Goal: Task Accomplishment & Management: Complete application form

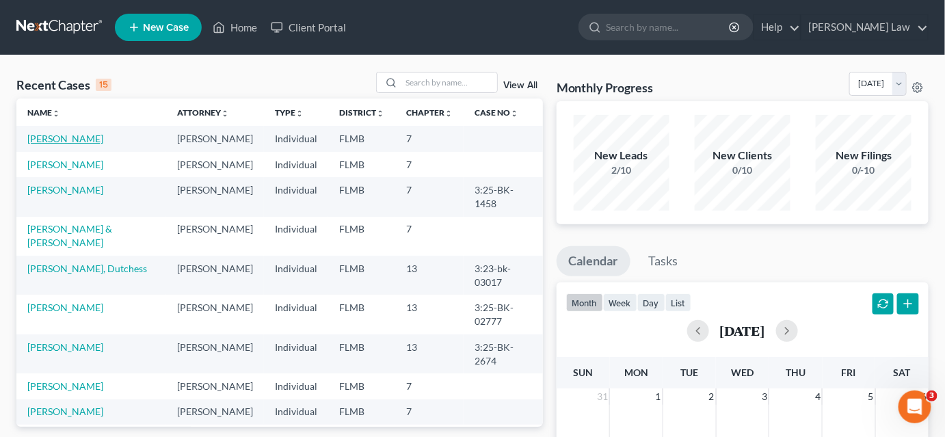
click at [66, 140] on link "[PERSON_NAME]" at bounding box center [65, 139] width 76 height 12
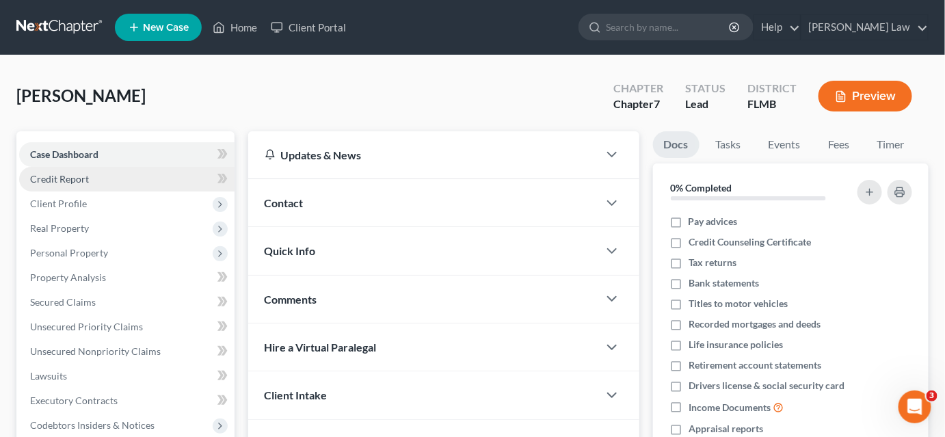
click at [126, 180] on link "Credit Report" at bounding box center [126, 179] width 215 height 25
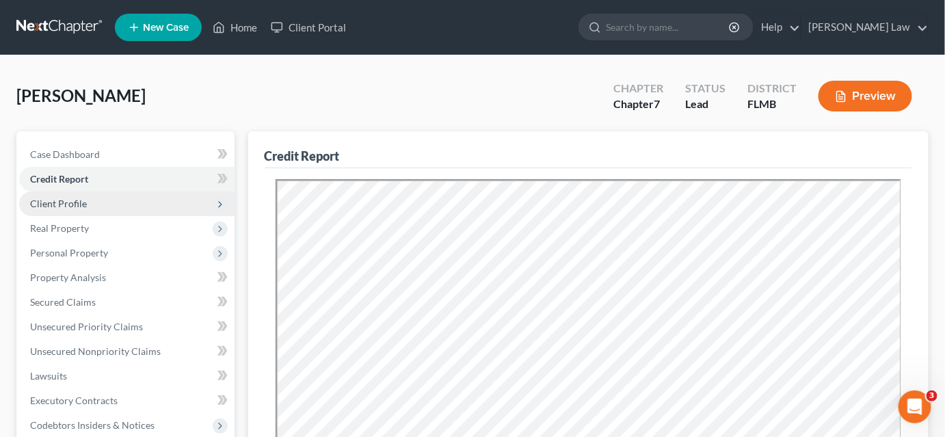
click at [129, 198] on span "Client Profile" at bounding box center [126, 203] width 215 height 25
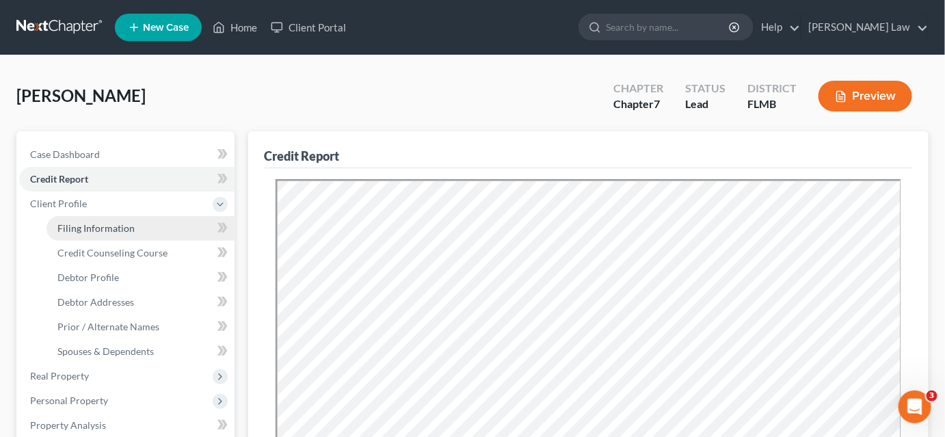
click at [141, 231] on link "Filing Information" at bounding box center [141, 228] width 188 height 25
select select "1"
select select "0"
select select "9"
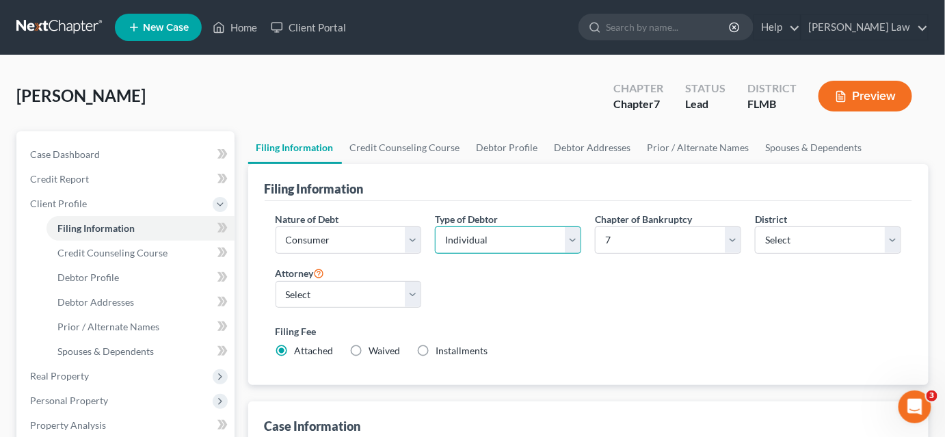
click at [538, 244] on select "Select Individual Joint" at bounding box center [508, 239] width 146 height 27
select select "1"
click at [435, 254] on select "Select Individual Joint" at bounding box center [508, 239] width 146 height 27
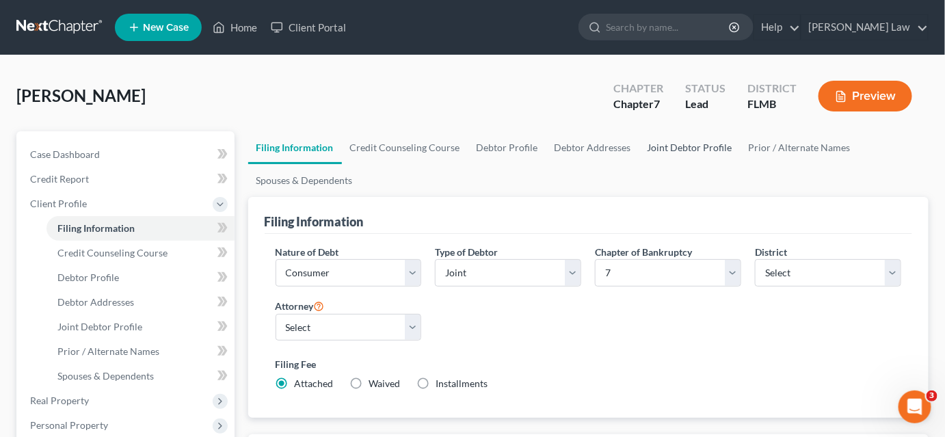
click at [670, 149] on link "Joint Debtor Profile" at bounding box center [689, 147] width 101 height 33
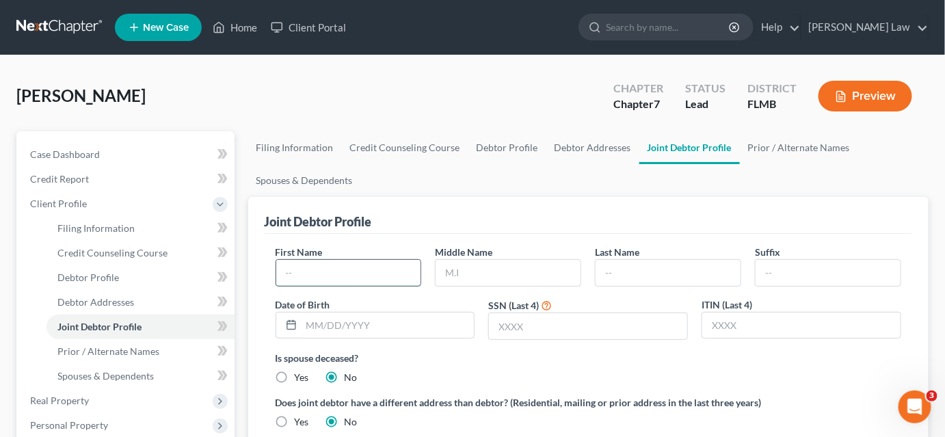
click at [341, 266] on input "text" at bounding box center [348, 273] width 145 height 26
type input "[PERSON_NAME]"
type input "Dashon"
type input "[PERSON_NAME]"
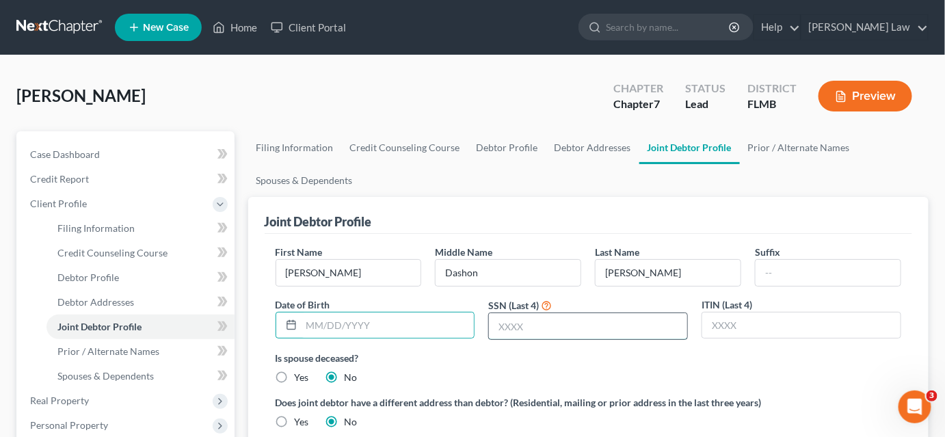
click at [518, 321] on input "text" at bounding box center [588, 326] width 198 height 26
type input "7525"
click at [300, 148] on link "Filing Information" at bounding box center [295, 147] width 94 height 33
select select "1"
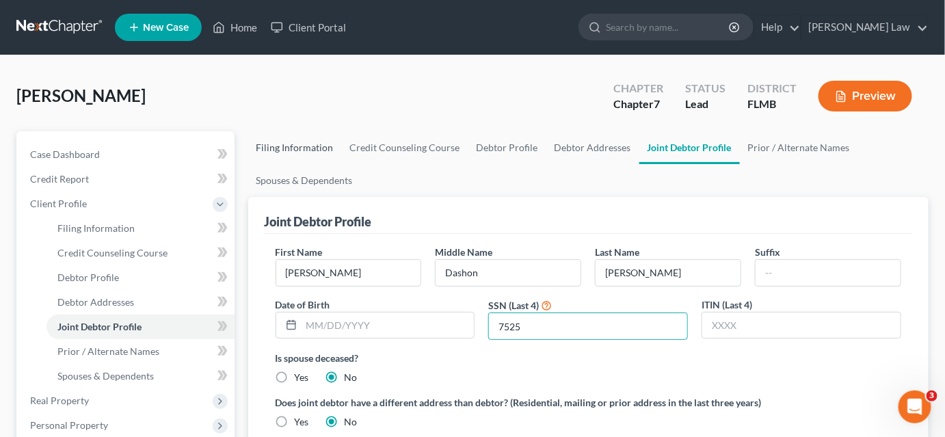
select select "0"
select select "15"
select select "0"
select select "9"
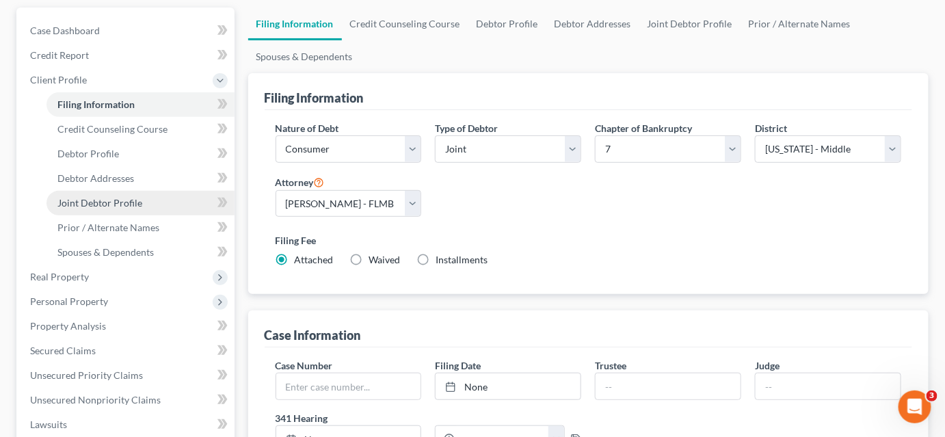
scroll to position [62, 0]
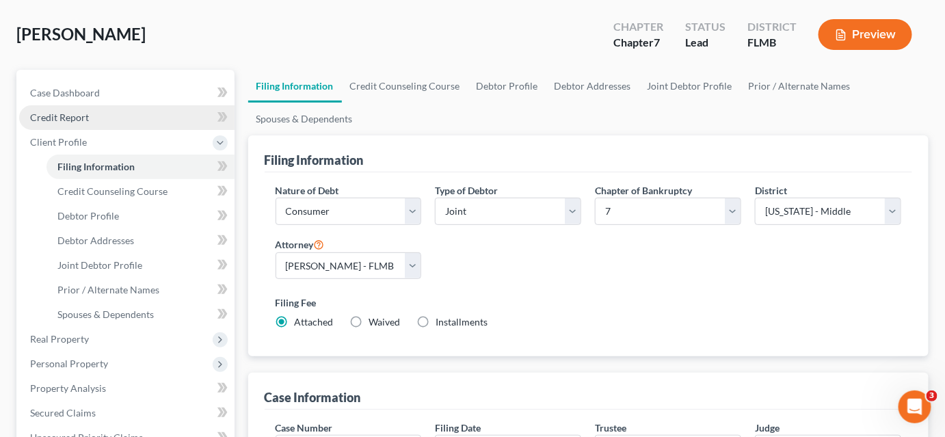
click at [93, 116] on link "Credit Report" at bounding box center [126, 117] width 215 height 25
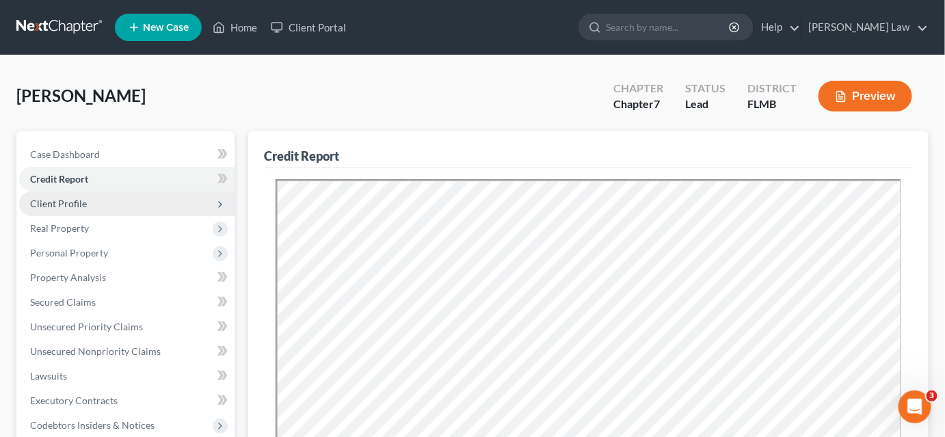
click at [98, 200] on span "Client Profile" at bounding box center [126, 203] width 215 height 25
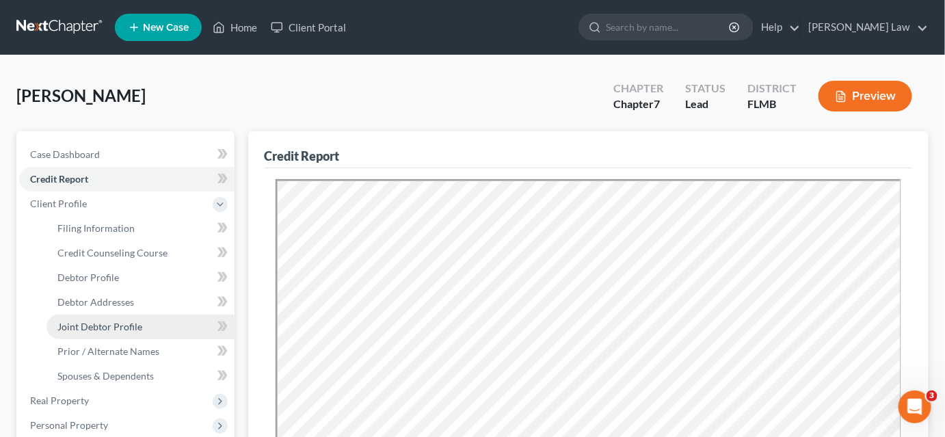
click at [138, 324] on span "Joint Debtor Profile" at bounding box center [99, 327] width 85 height 12
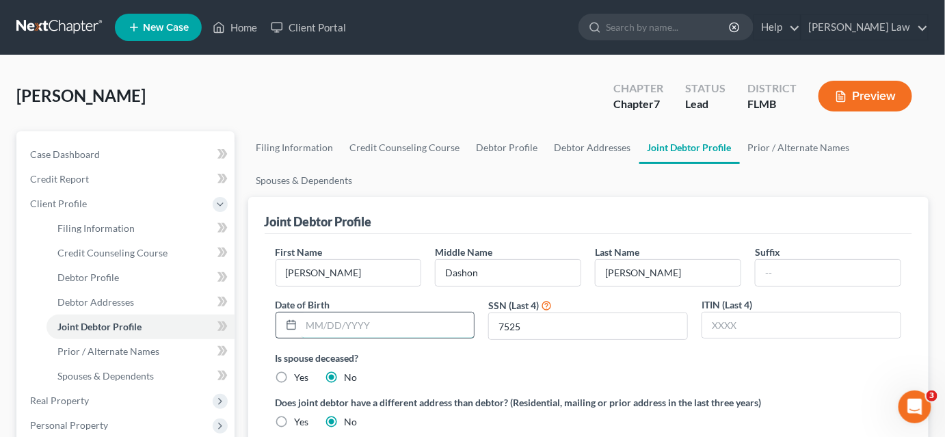
click at [380, 325] on input "text" at bounding box center [388, 326] width 173 height 26
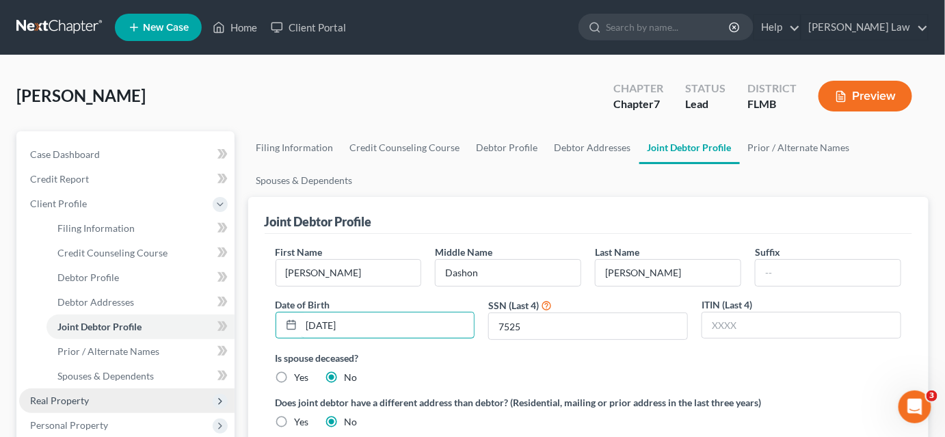
type input "[DATE]"
click at [115, 397] on span "Real Property" at bounding box center [126, 400] width 215 height 25
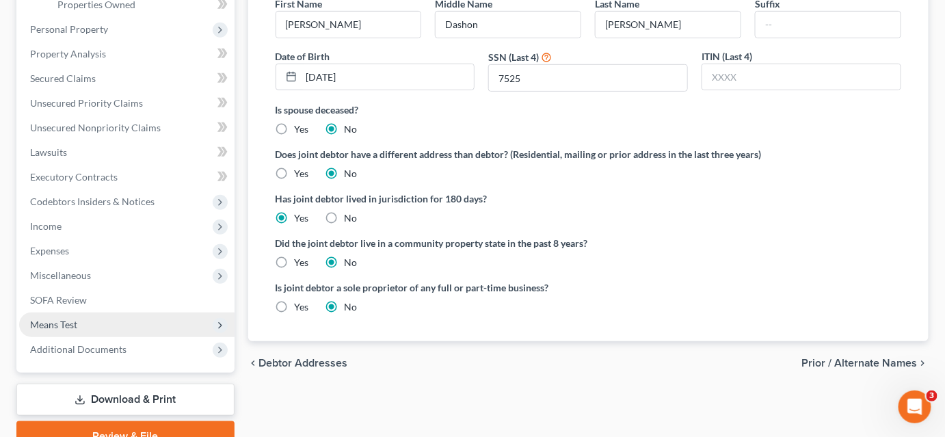
scroll to position [313, 0]
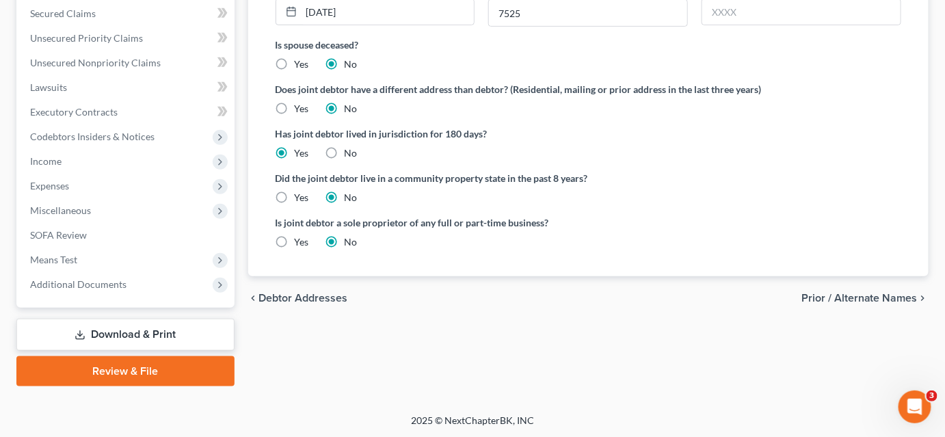
click at [133, 334] on link "Download & Print" at bounding box center [125, 335] width 218 height 32
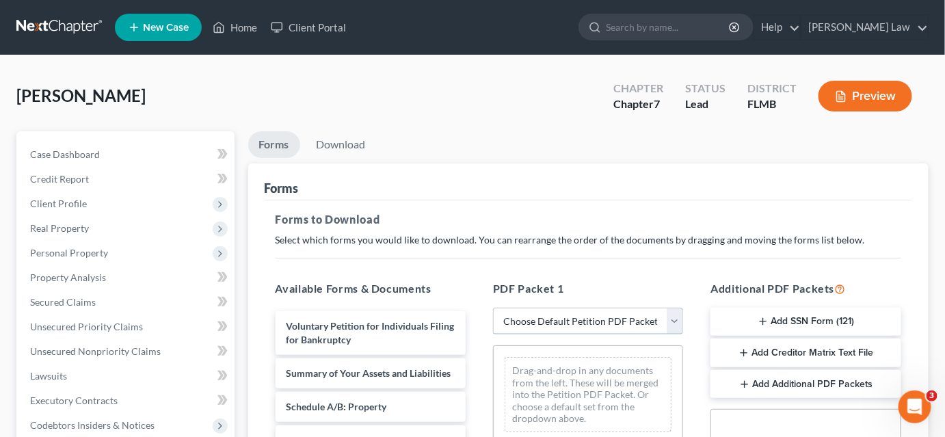
click at [540, 325] on select "Choose Default Petition PDF Packet Complete Bankruptcy Petition (all forms and …" at bounding box center [588, 321] width 190 height 27
select select "3"
click at [493, 308] on select "Choose Default Petition PDF Packet Complete Bankruptcy Petition (all forms and …" at bounding box center [588, 321] width 190 height 27
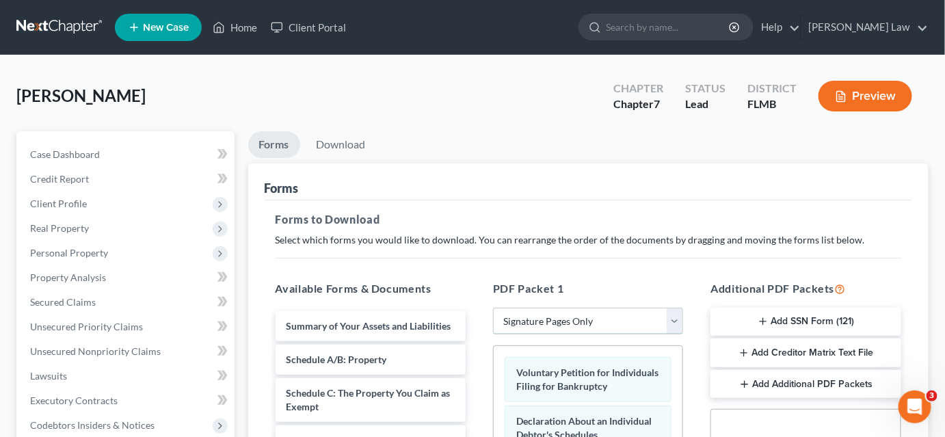
scroll to position [186, 0]
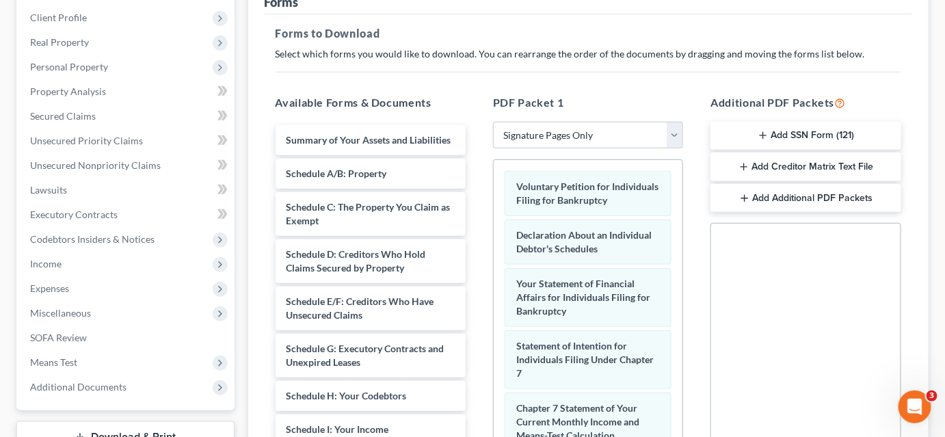
click at [797, 135] on button "Add SSN Form (121)" at bounding box center [806, 136] width 190 height 29
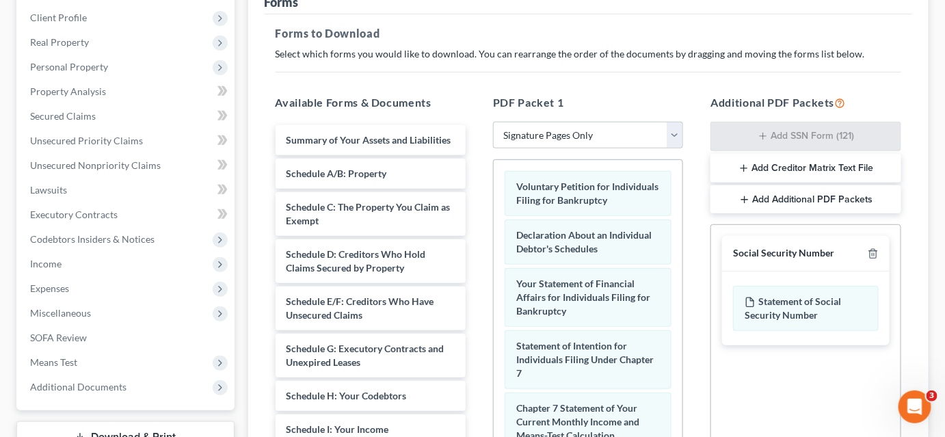
scroll to position [62, 0]
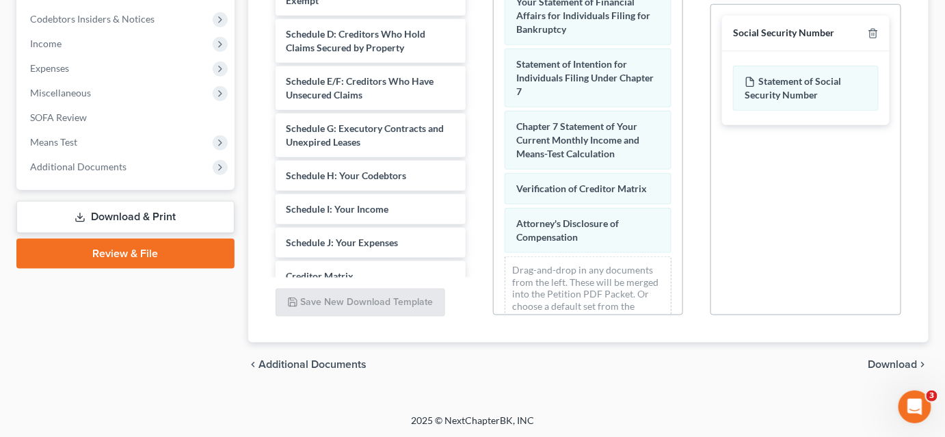
click at [876, 361] on span "Download" at bounding box center [893, 364] width 49 height 11
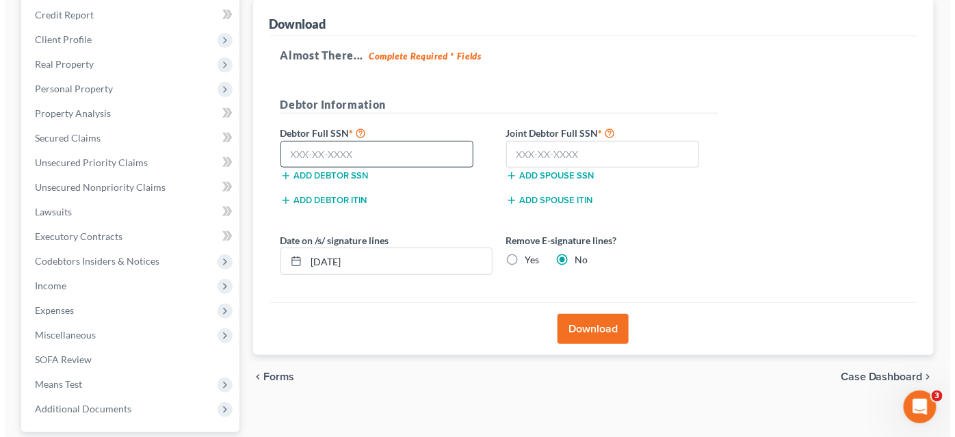
scroll to position [102, 0]
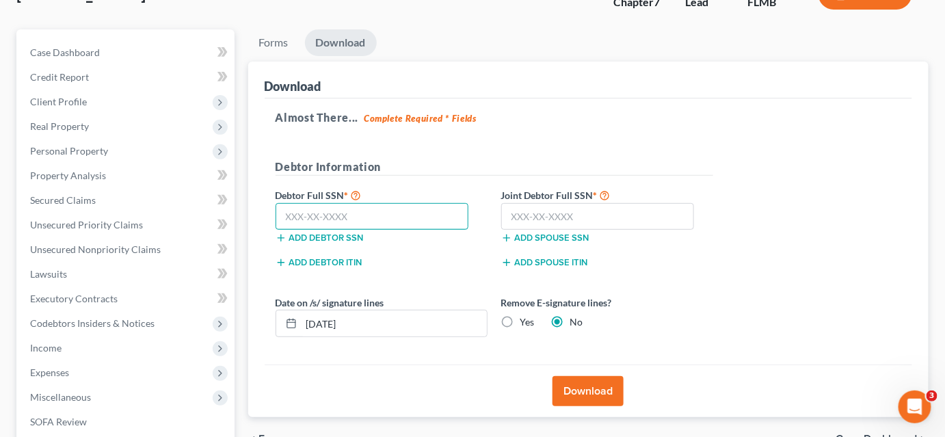
click at [300, 208] on input "text" at bounding box center [373, 216] width 194 height 27
type input "264-65-4522"
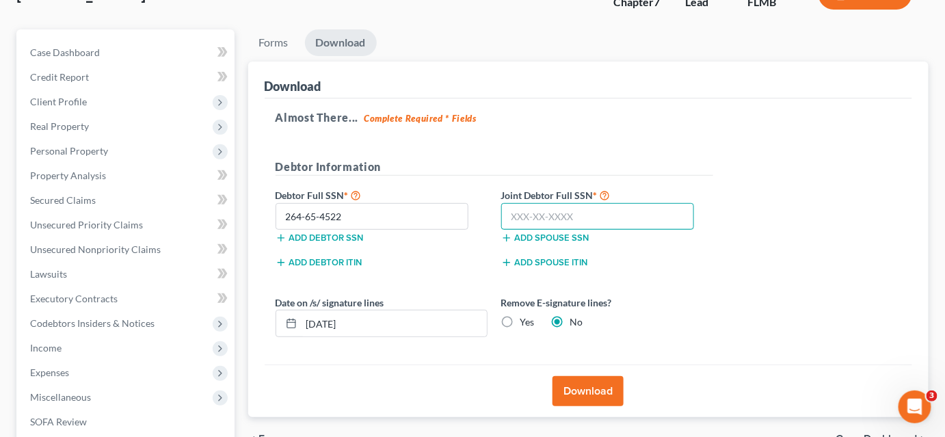
click at [505, 209] on input "text" at bounding box center [598, 216] width 194 height 27
type input "589-07-7525"
click at [520, 321] on label "Yes" at bounding box center [527, 322] width 14 height 14
click at [526, 321] on input "Yes" at bounding box center [530, 319] width 9 height 9
radio input "true"
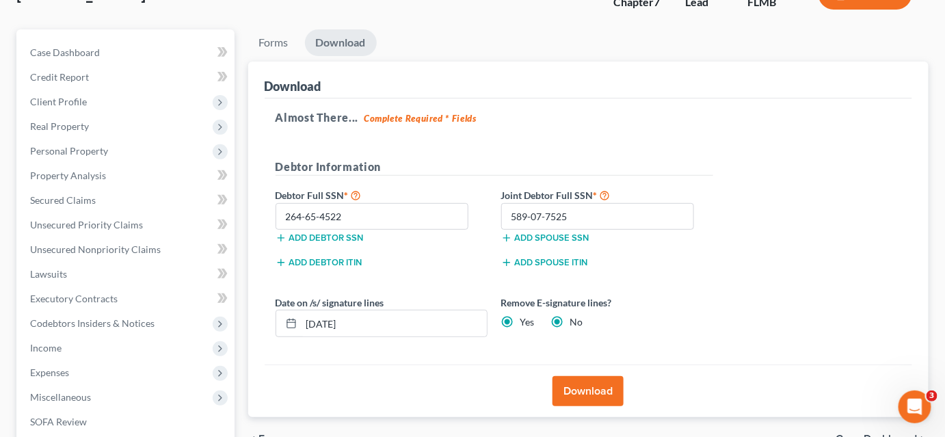
radio input "false"
click at [568, 383] on button "Download" at bounding box center [588, 391] width 71 height 30
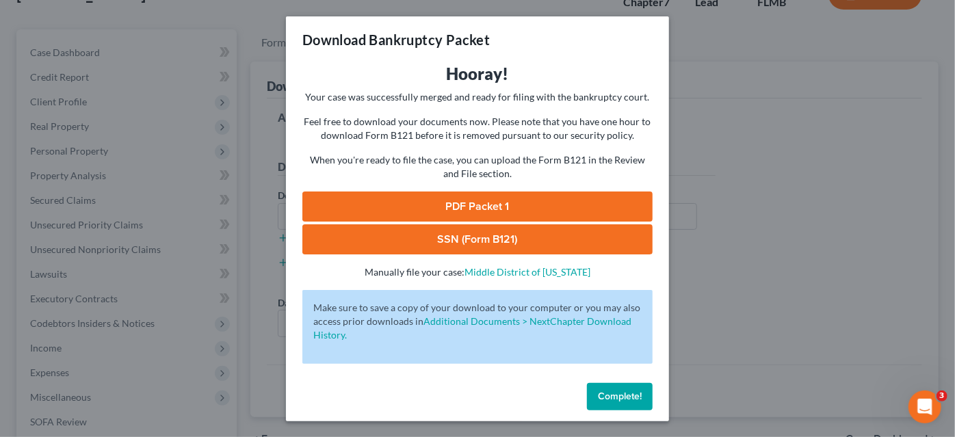
click at [563, 204] on link "PDF Packet 1" at bounding box center [477, 206] width 350 height 30
click at [523, 242] on link "SSN (Form B121)" at bounding box center [477, 239] width 350 height 30
